Goal: Check status

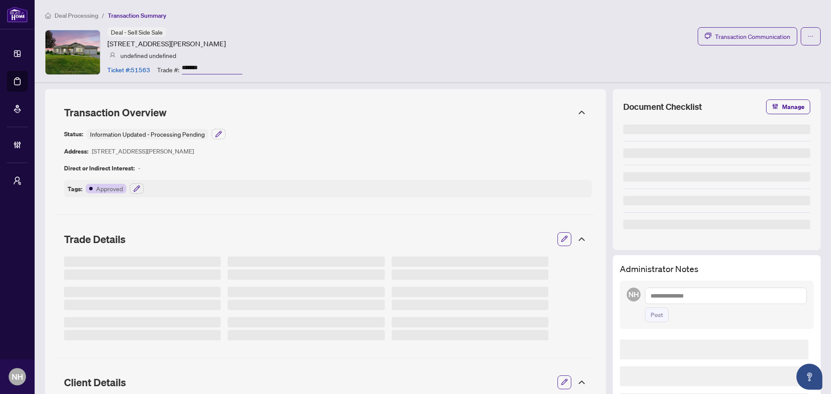
drag, startPoint x: 107, startPoint y: 43, endPoint x: 280, endPoint y: 43, distance: 173.6
click at [280, 43] on div "Deal - Sell Side Sale 164 Switzer St, Clearview, Ontario L0M 1N0, Canada undefi…" at bounding box center [433, 52] width 776 height 50
copy article "164 Switzer St, Clearview, Ontario L0M 1N0, Canada"
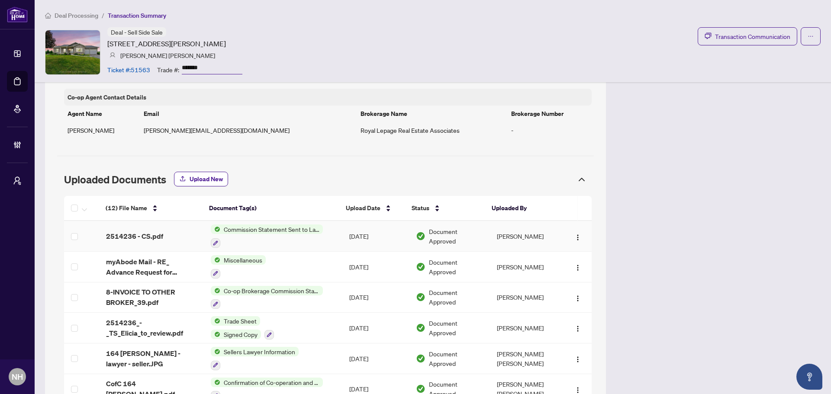
scroll to position [823, 0]
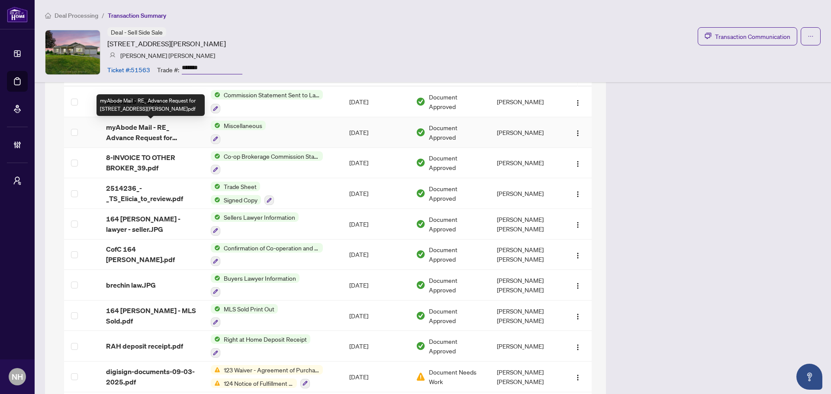
click at [148, 125] on div "(12) File Name Document Tag(s) Upload Date Status Uploaded By (12) File Name Do…" at bounding box center [328, 257] width 528 height 392
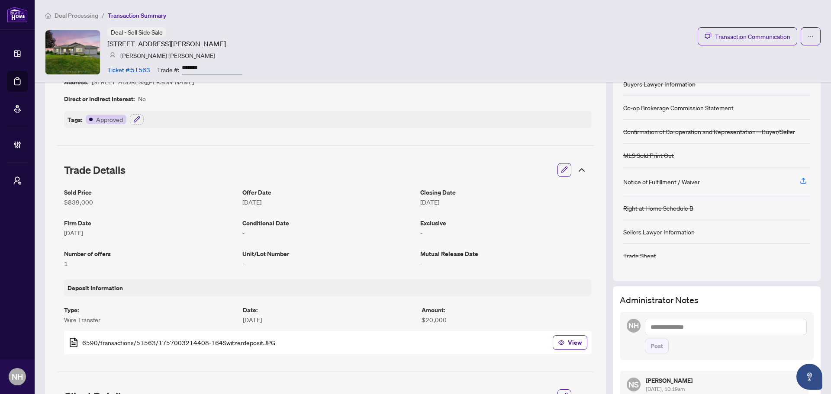
scroll to position [0, 0]
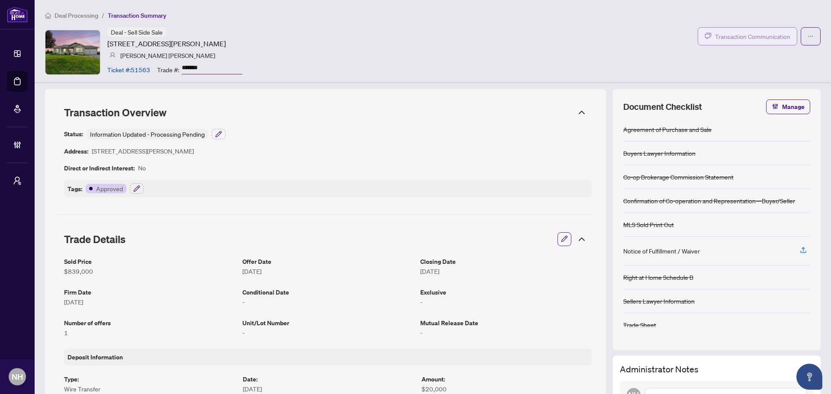
click at [714, 41] on button "Transaction Communication" at bounding box center [748, 36] width 100 height 18
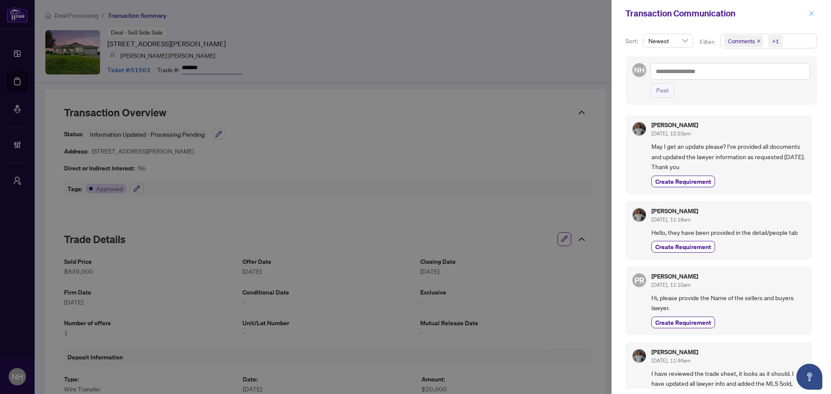
click at [811, 12] on icon "close" at bounding box center [812, 13] width 6 height 6
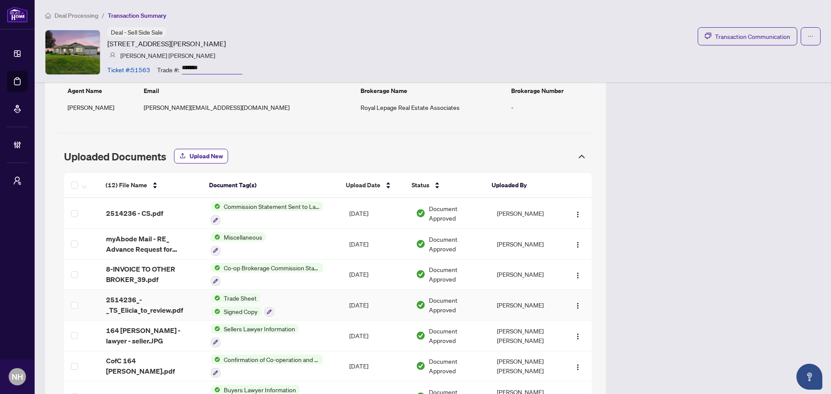
scroll to position [823, 0]
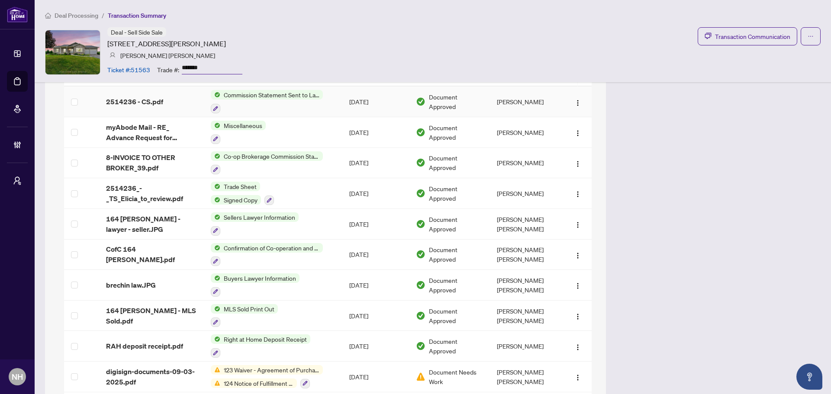
click at [130, 100] on span "2514236 - CS.pdf" at bounding box center [134, 102] width 57 height 10
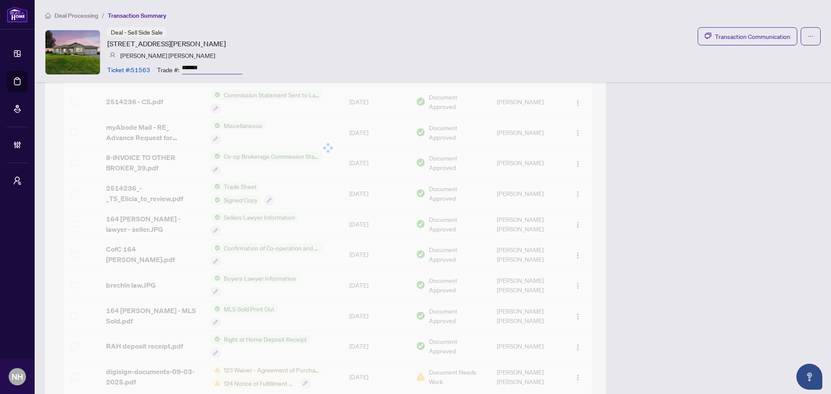
drag, startPoint x: 207, startPoint y: 68, endPoint x: 176, endPoint y: 67, distance: 30.7
click at [176, 67] on div "Trade #: *******" at bounding box center [199, 69] width 85 height 15
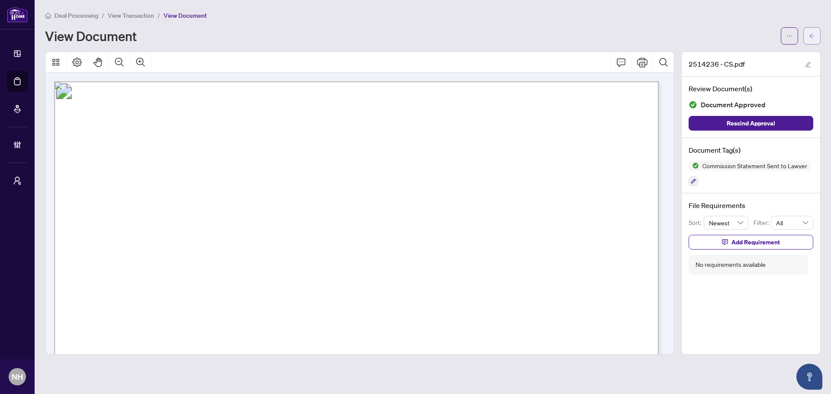
click at [811, 33] on icon "arrow-left" at bounding box center [812, 36] width 6 height 6
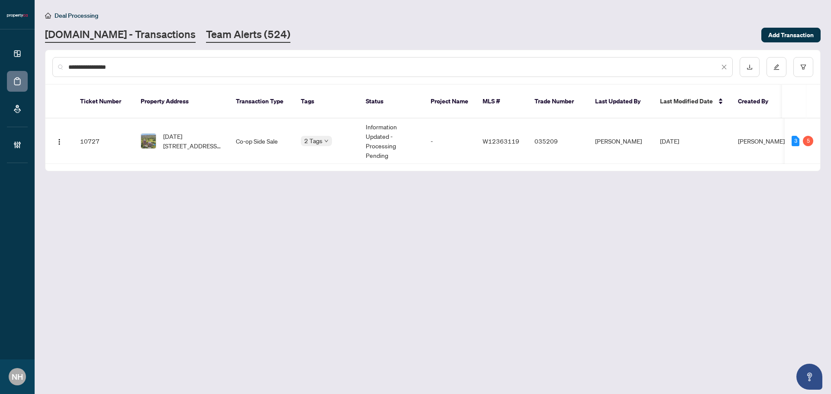
click at [206, 34] on link "Team Alerts (524)" at bounding box center [248, 35] width 84 height 16
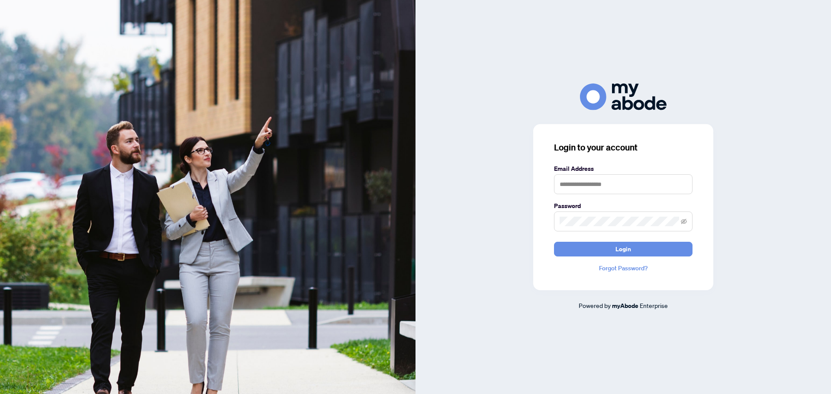
click at [537, 73] on div "Login to your account Email Address Password Login Forgot Password? Powered by …" at bounding box center [624, 197] width 416 height 394
type input "**********"
click at [617, 253] on span "Login" at bounding box center [624, 249] width 16 height 14
